Goal: Navigation & Orientation: Find specific page/section

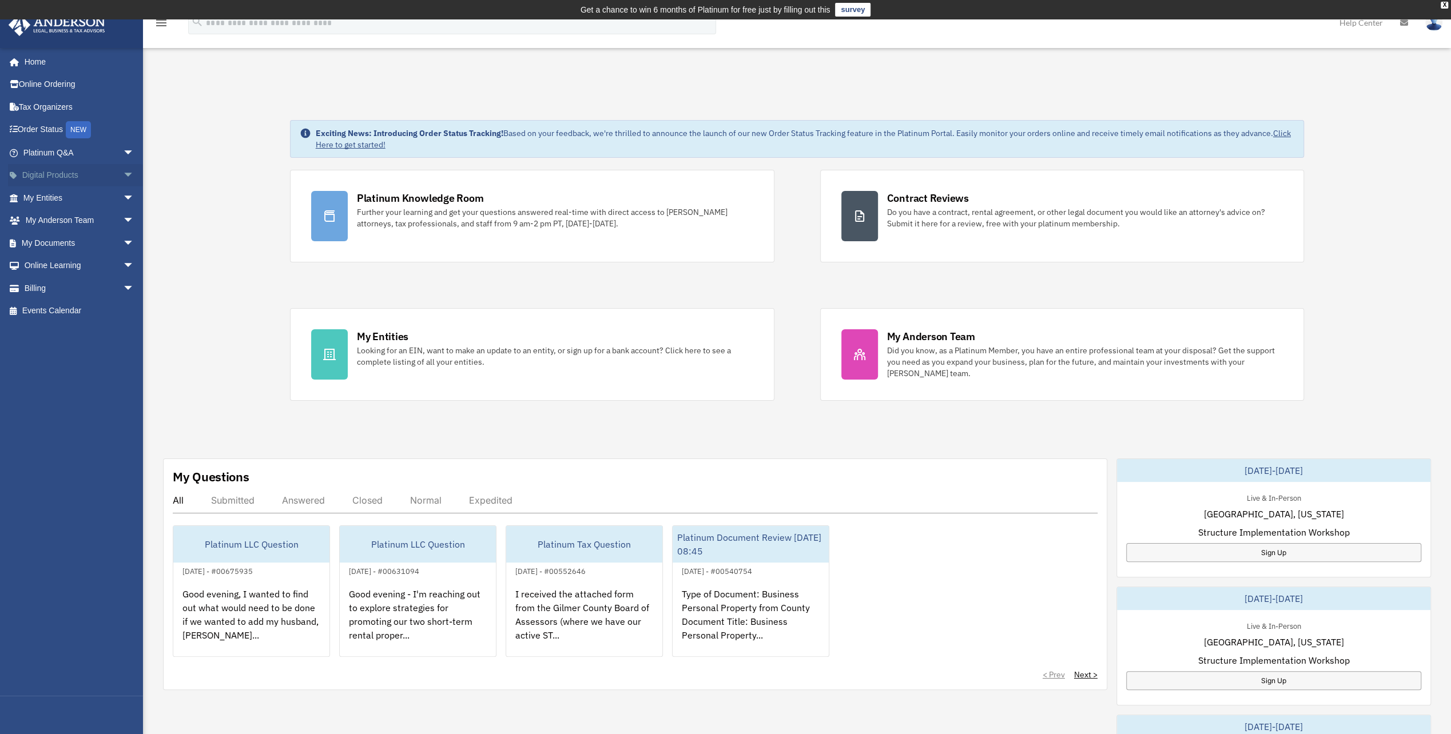
click at [123, 175] on span "arrow_drop_down" at bounding box center [134, 175] width 23 height 23
click at [123, 290] on span "arrow_drop_down" at bounding box center [134, 288] width 23 height 23
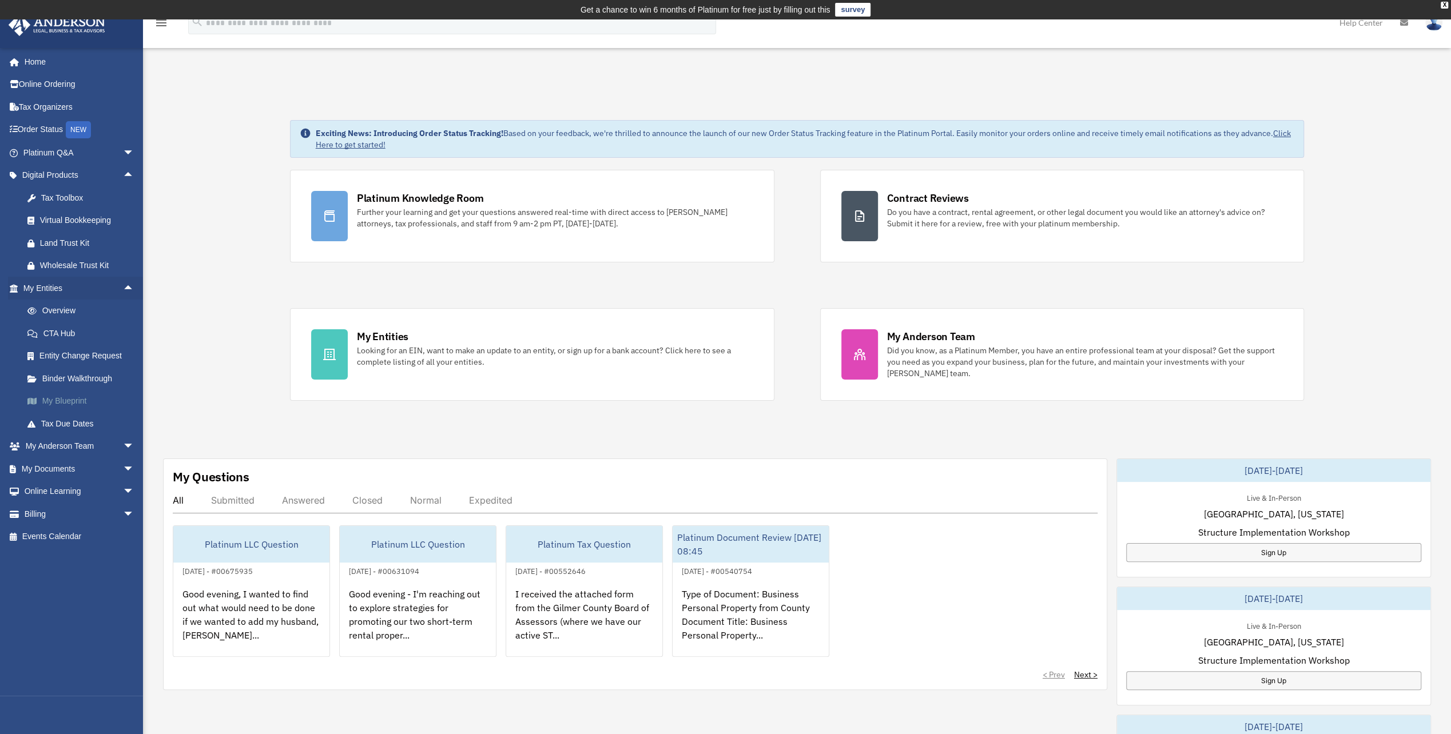
click at [73, 401] on link "My Blueprint" at bounding box center [84, 401] width 136 height 23
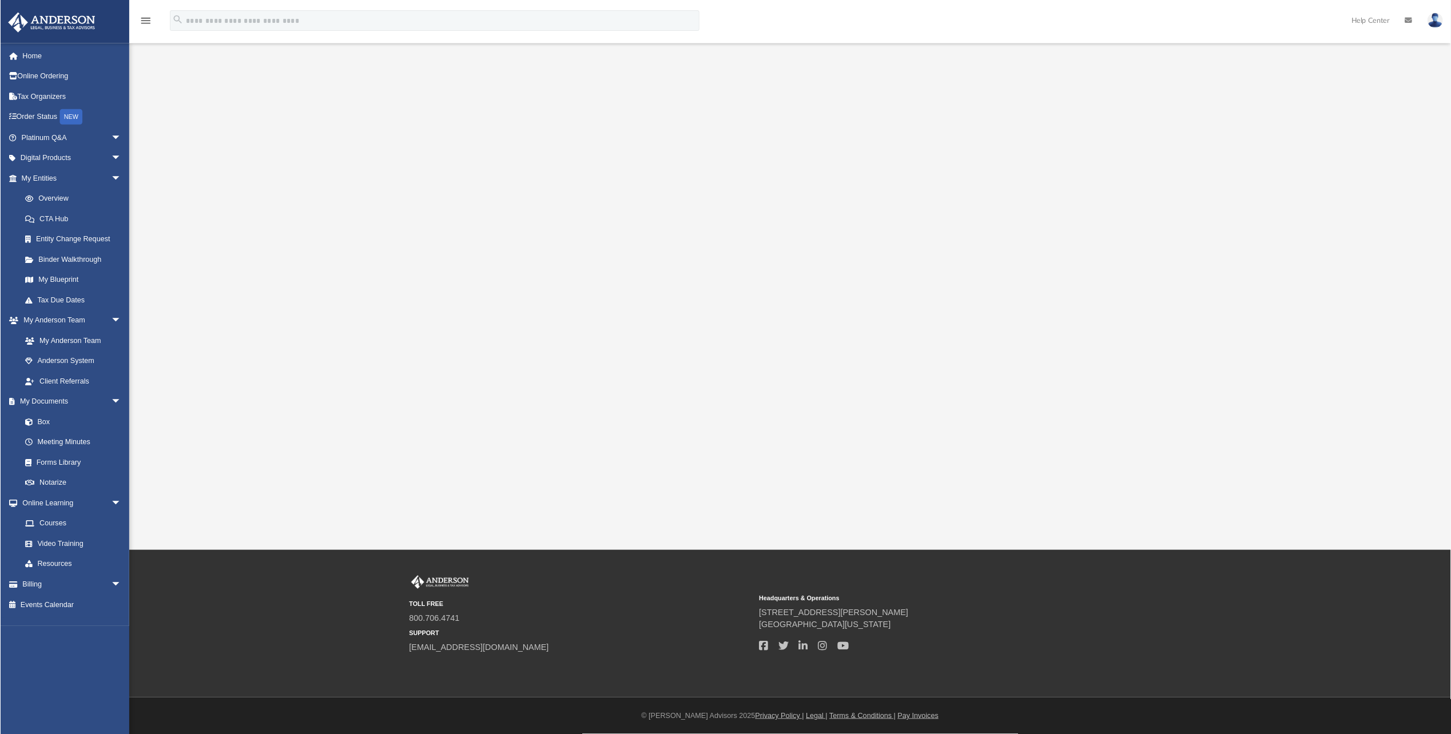
scroll to position [30, 0]
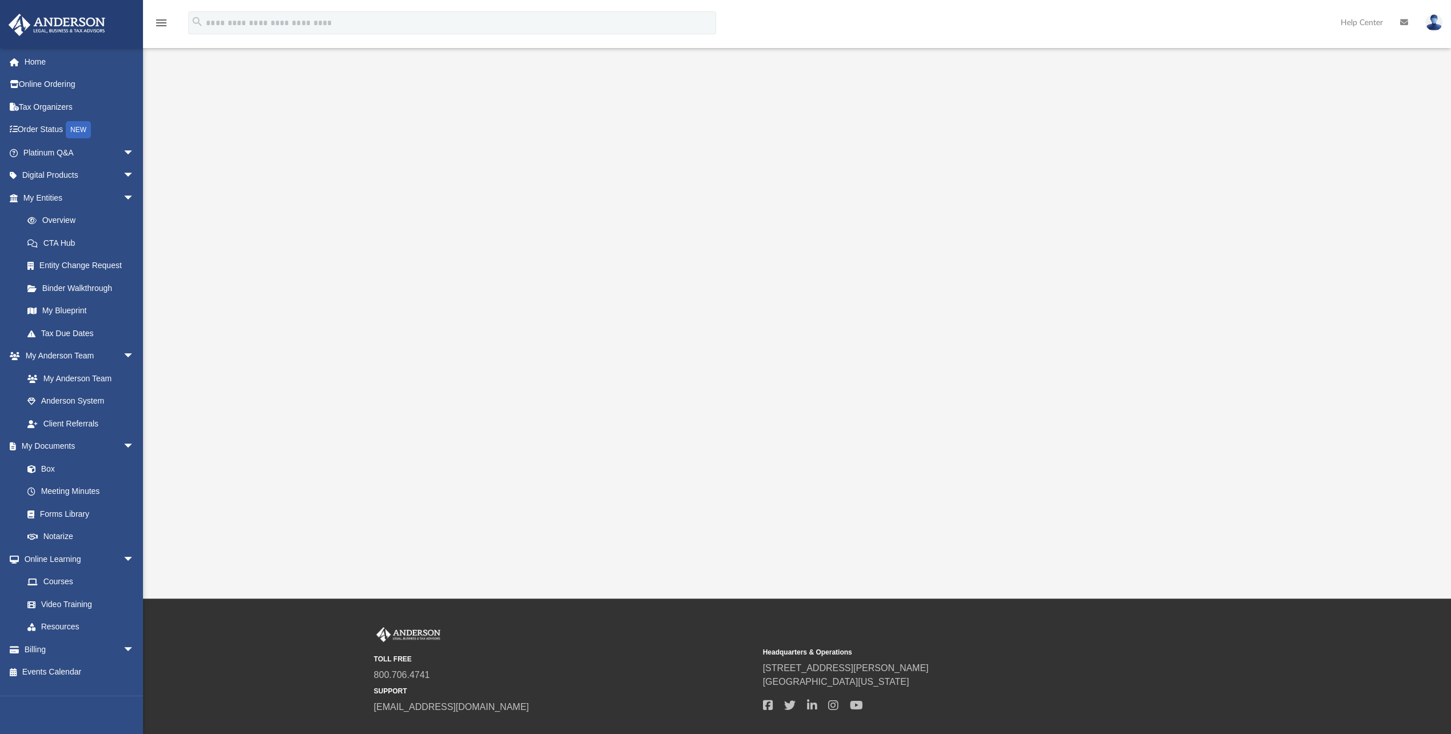
drag, startPoint x: 1328, startPoint y: 383, endPoint x: 1323, endPoint y: 382, distance: 5.8
click at [1327, 383] on div at bounding box center [796, 311] width 1177 height 457
click at [59, 80] on link "Online Ordering" at bounding box center [80, 84] width 144 height 23
click at [72, 372] on link "My Anderson Team" at bounding box center [84, 378] width 136 height 23
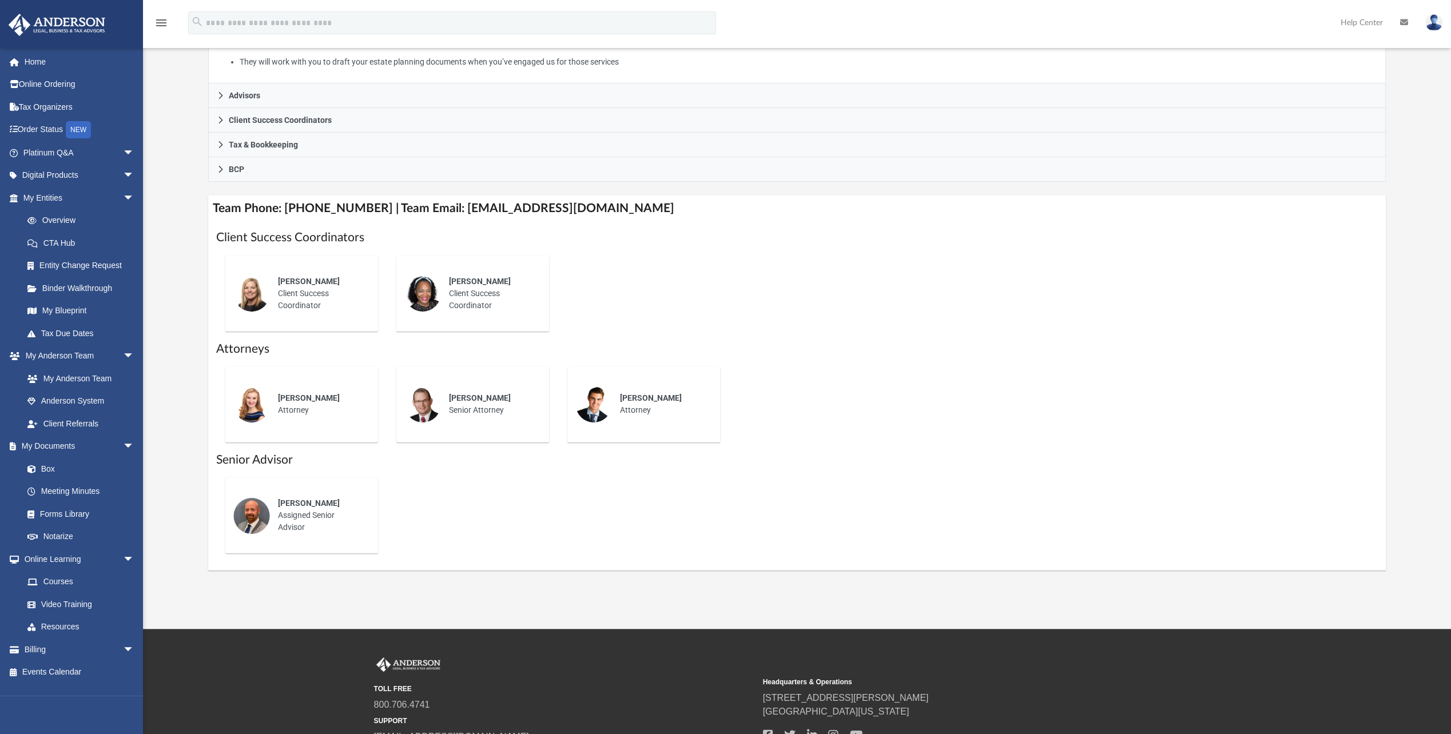
scroll to position [395, 0]
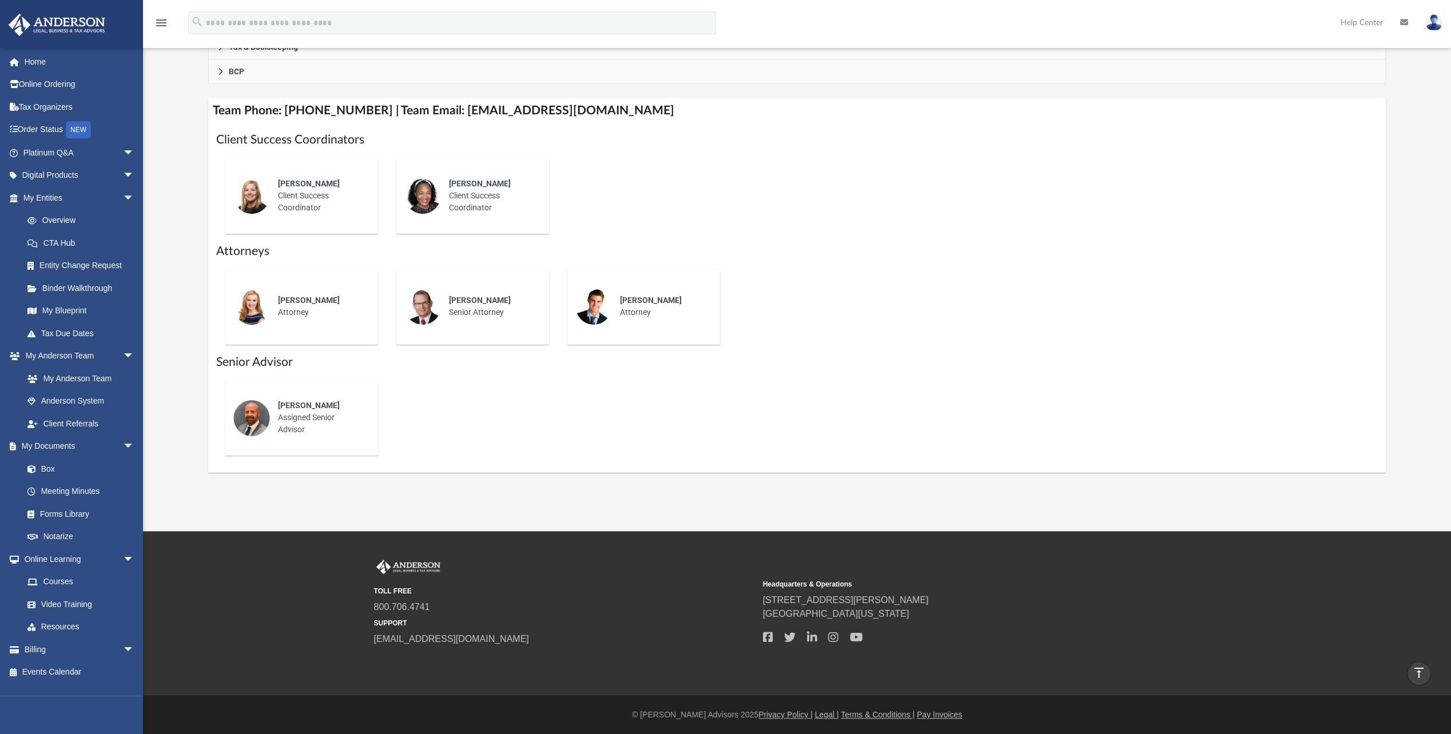
click at [421, 304] on img at bounding box center [422, 306] width 37 height 37
click at [75, 308] on link "My Blueprint" at bounding box center [84, 311] width 136 height 23
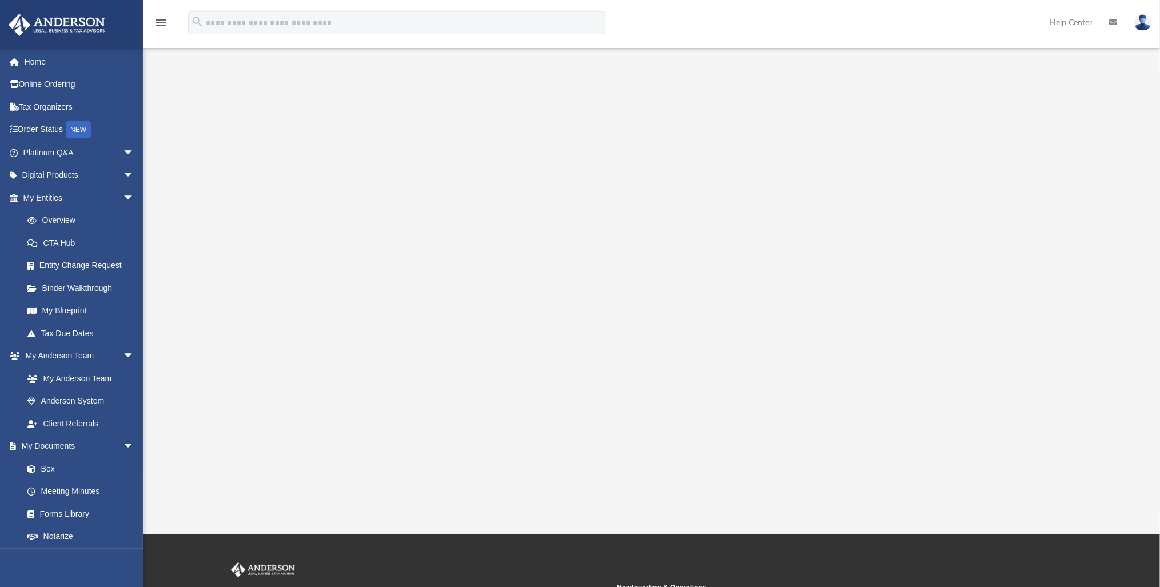
scroll to position [137, 0]
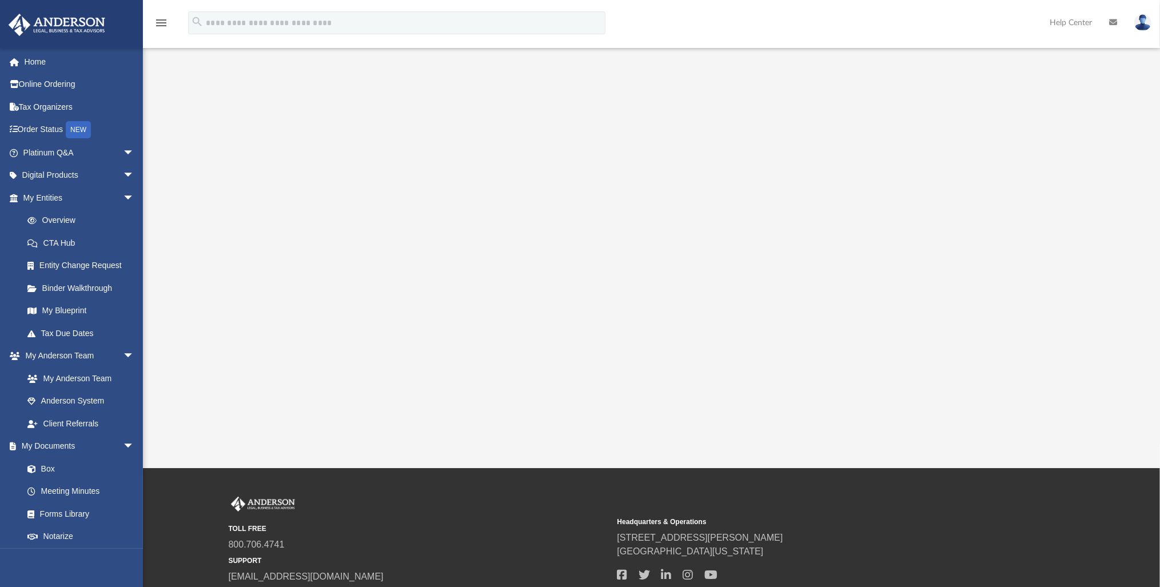
click at [966, 160] on div at bounding box center [651, 193] width 915 height 457
